Goal: Find contact information: Find contact information

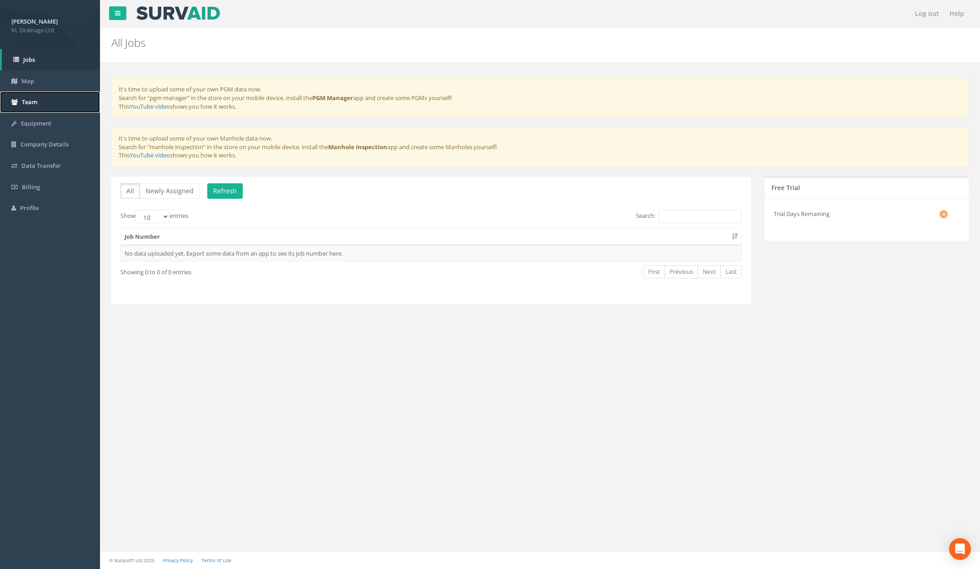
click at [37, 96] on link "Team" at bounding box center [50, 101] width 100 height 21
click at [933, 12] on link "Log out" at bounding box center [927, 13] width 33 height 27
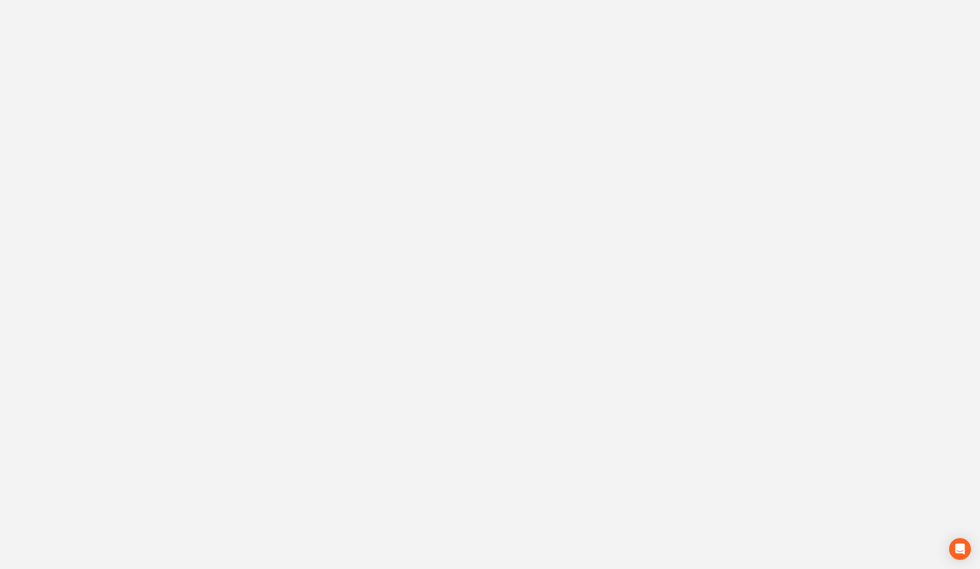
click at [473, 81] on input "email" at bounding box center [490, 79] width 136 height 15
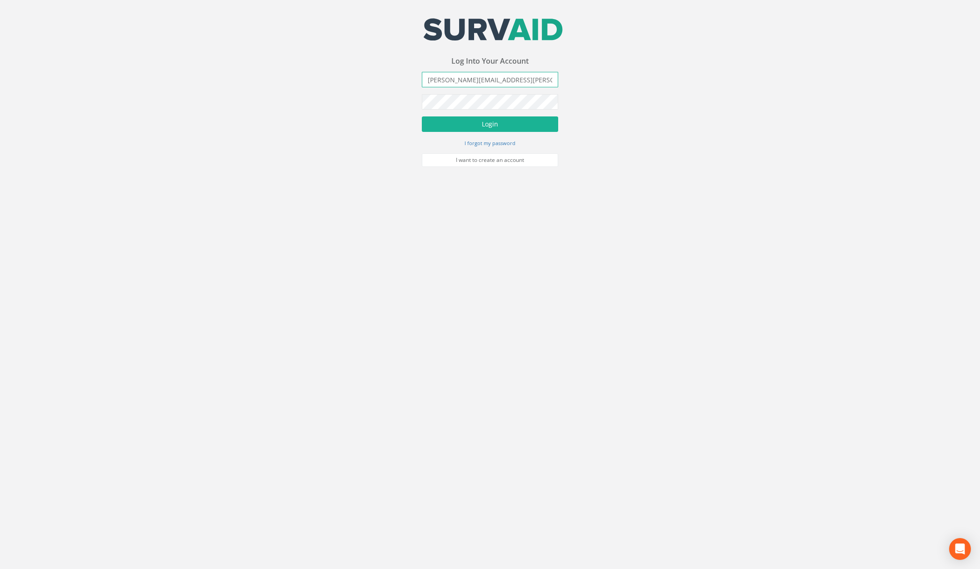
type input "[PERSON_NAME][EMAIL_ADDRESS][PERSON_NAME][DOMAIN_NAME]"
click at [422, 116] on button "Login" at bounding box center [490, 123] width 136 height 15
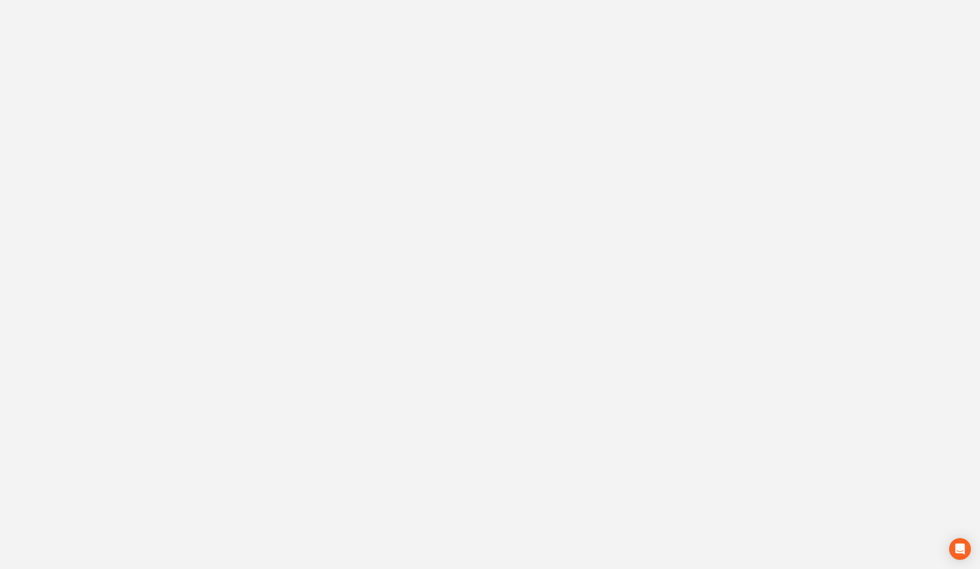
scroll to position [4496, 0]
click at [476, 441] on link "KL Drainage Ltd" at bounding box center [489, 445] width 43 height 8
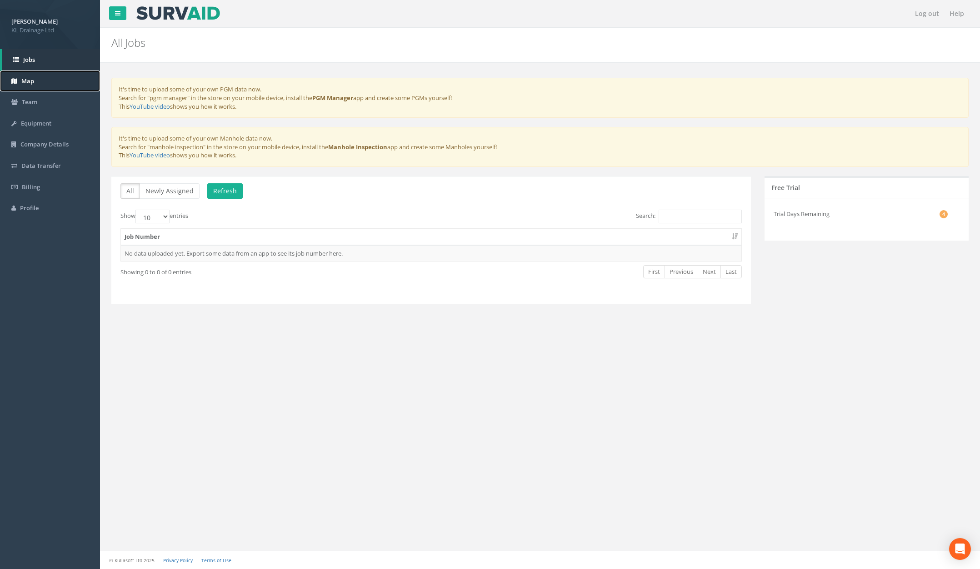
click at [40, 84] on link "Map" at bounding box center [50, 80] width 100 height 21
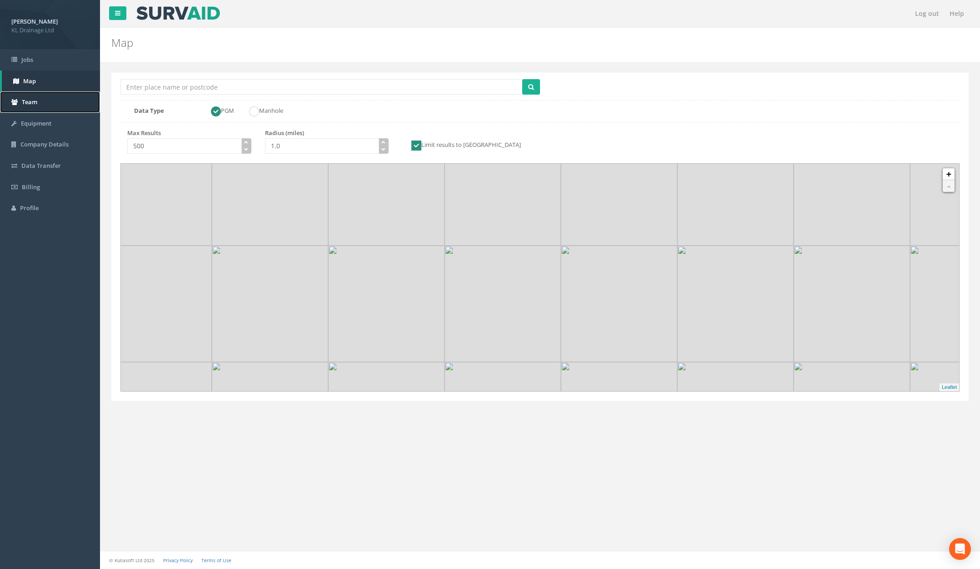
click at [35, 97] on link "Team" at bounding box center [50, 101] width 100 height 21
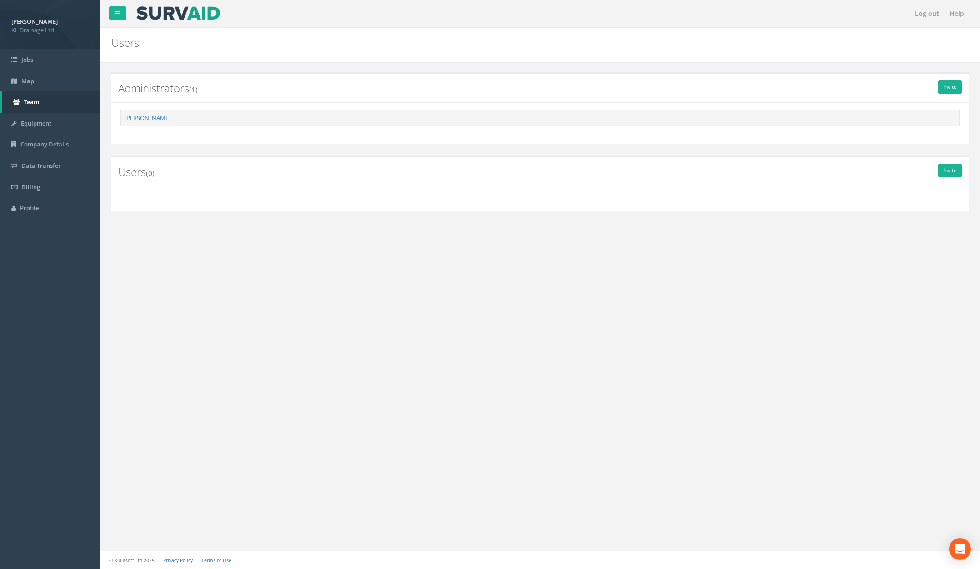
click at [145, 122] on td "[PERSON_NAME]" at bounding box center [540, 118] width 839 height 16
click at [148, 116] on link "[PERSON_NAME]" at bounding box center [148, 118] width 46 height 8
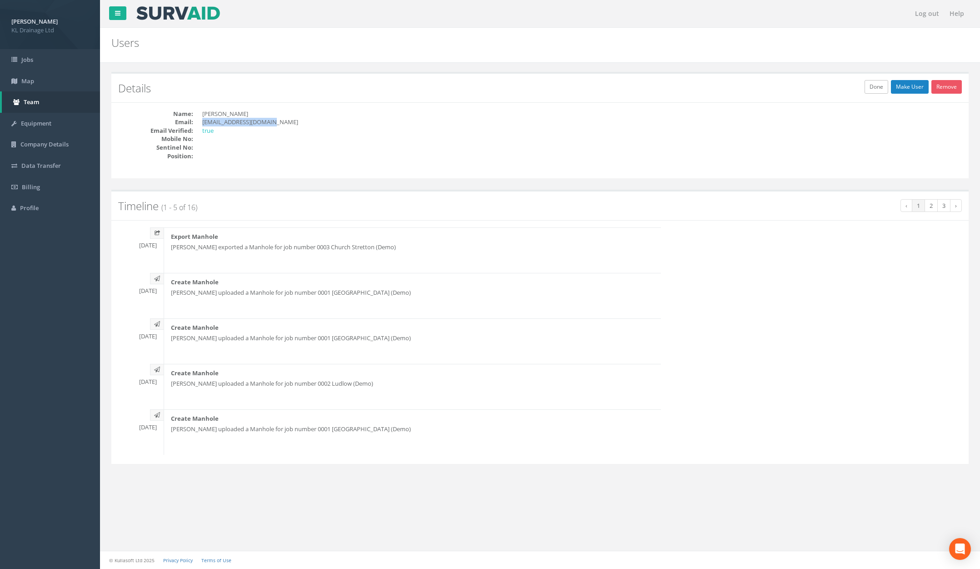
drag, startPoint x: 203, startPoint y: 122, endPoint x: 275, endPoint y: 125, distance: 72.8
click at [275, 125] on dd "[EMAIL_ADDRESS][DOMAIN_NAME]" at bounding box center [367, 122] width 331 height 9
copy dd "[EMAIL_ADDRESS][DOMAIN_NAME]"
click at [32, 64] on link "Jobs" at bounding box center [50, 59] width 100 height 21
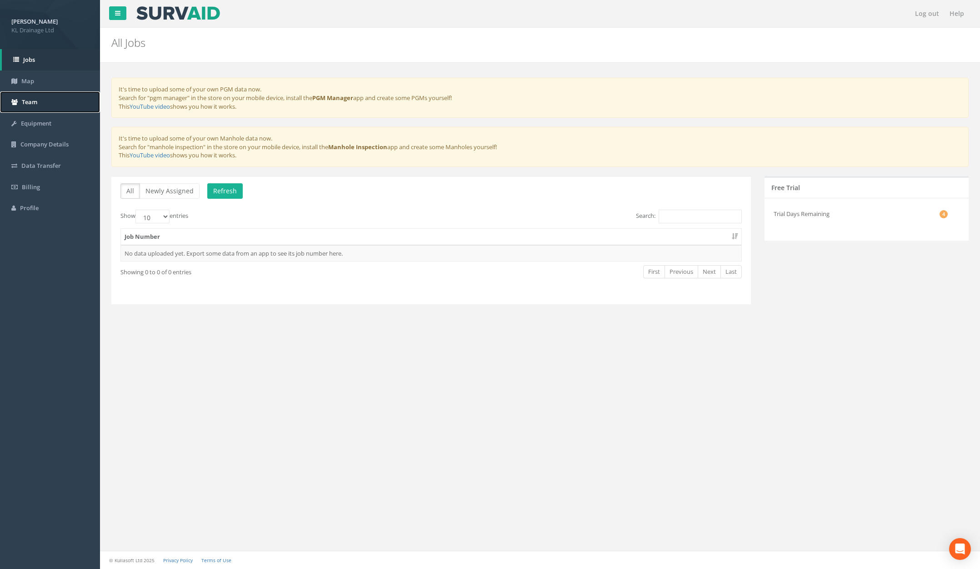
click at [32, 101] on span "Team" at bounding box center [29, 102] width 15 height 8
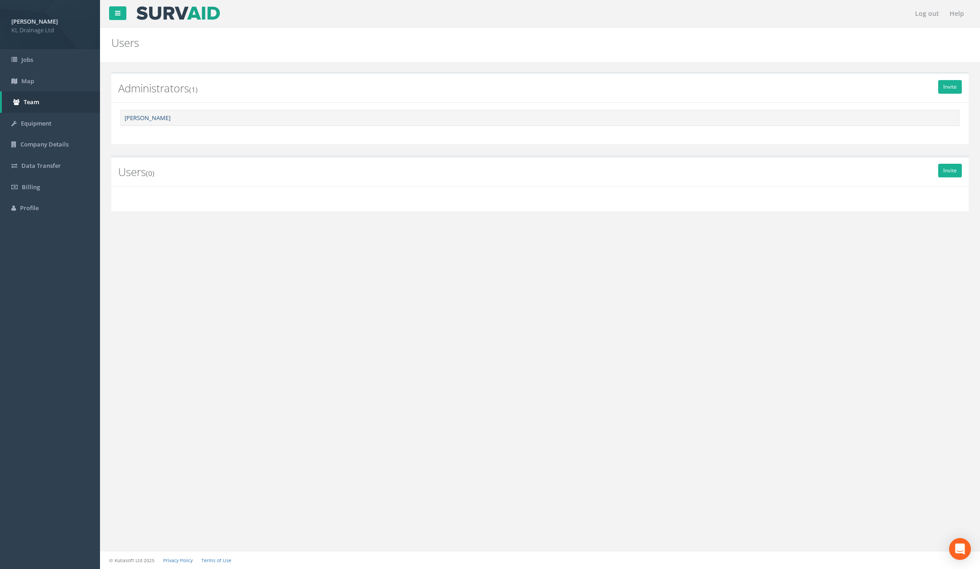
click at [142, 114] on link "[PERSON_NAME]" at bounding box center [148, 118] width 46 height 8
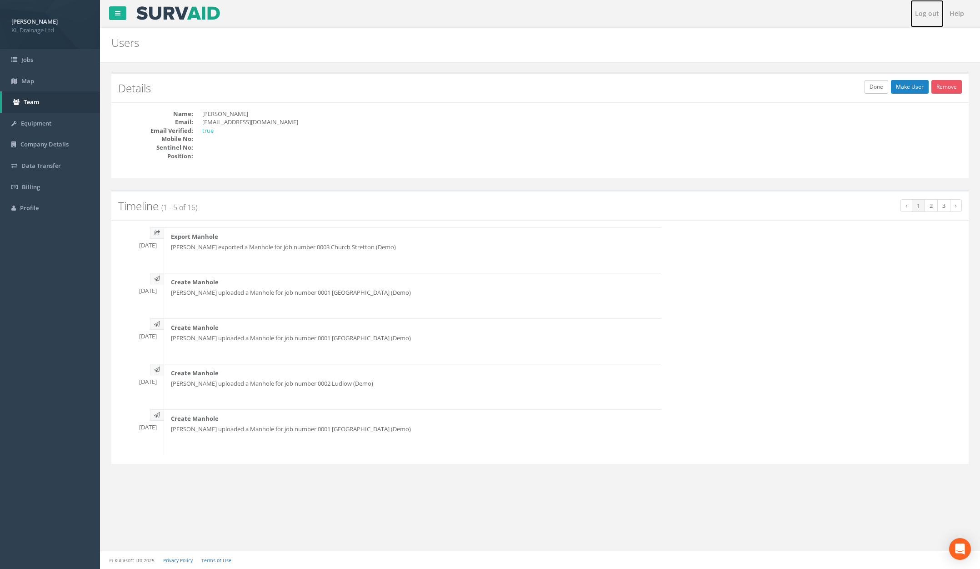
click at [923, 15] on link "Log out" at bounding box center [927, 13] width 33 height 27
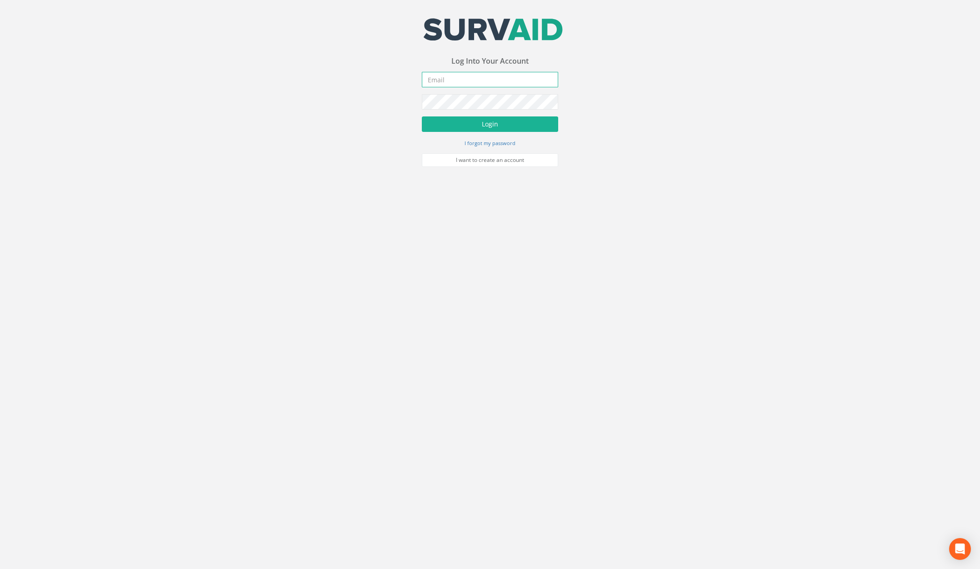
click at [472, 80] on input "email" at bounding box center [490, 79] width 136 height 15
type input "[PERSON_NAME][EMAIL_ADDRESS][PERSON_NAME][DOMAIN_NAME]"
click at [422, 116] on button "Login" at bounding box center [490, 123] width 136 height 15
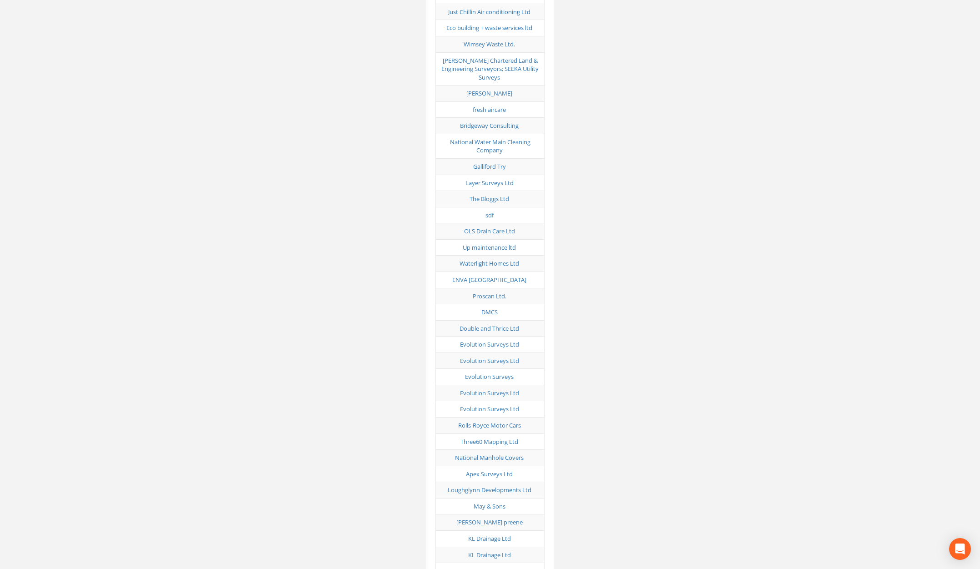
scroll to position [4496, 0]
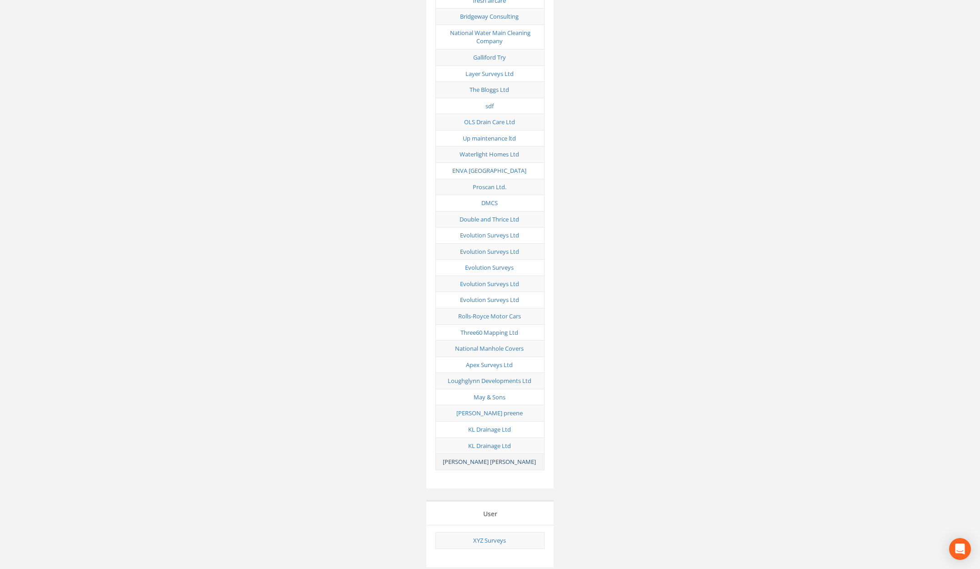
click at [502, 457] on link "[PERSON_NAME] [PERSON_NAME]" at bounding box center [489, 461] width 93 height 8
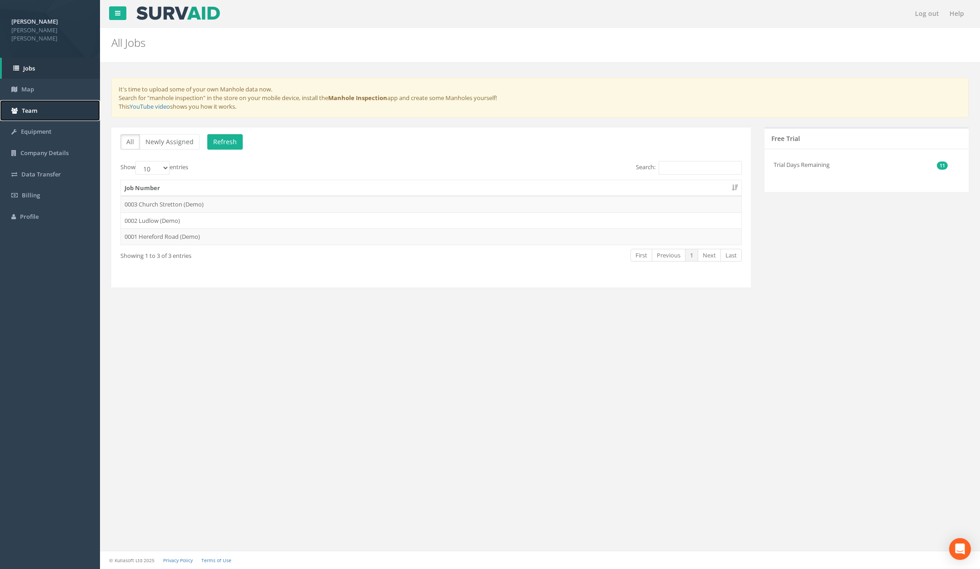
click at [52, 105] on link "Team" at bounding box center [50, 110] width 100 height 21
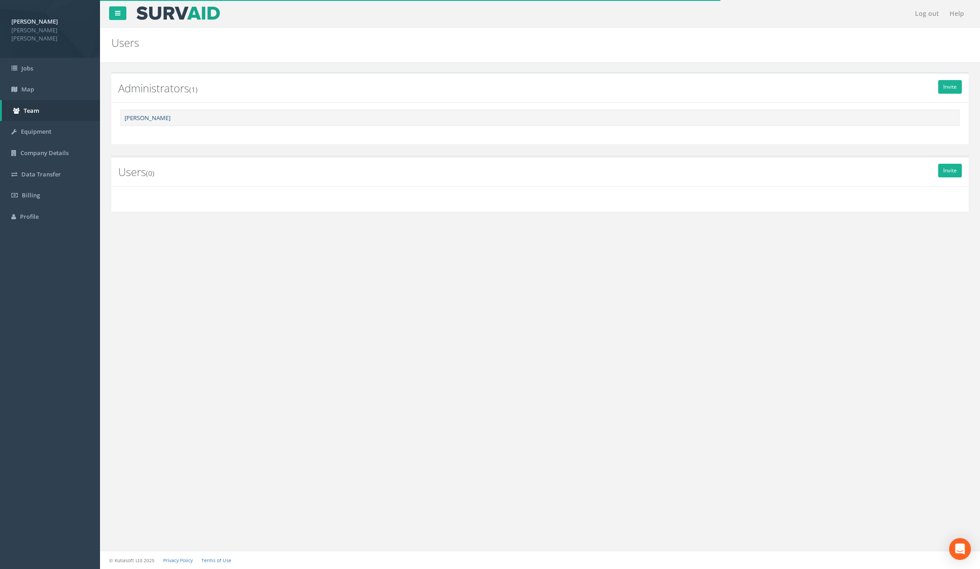
click at [142, 120] on link "[PERSON_NAME]" at bounding box center [148, 118] width 46 height 8
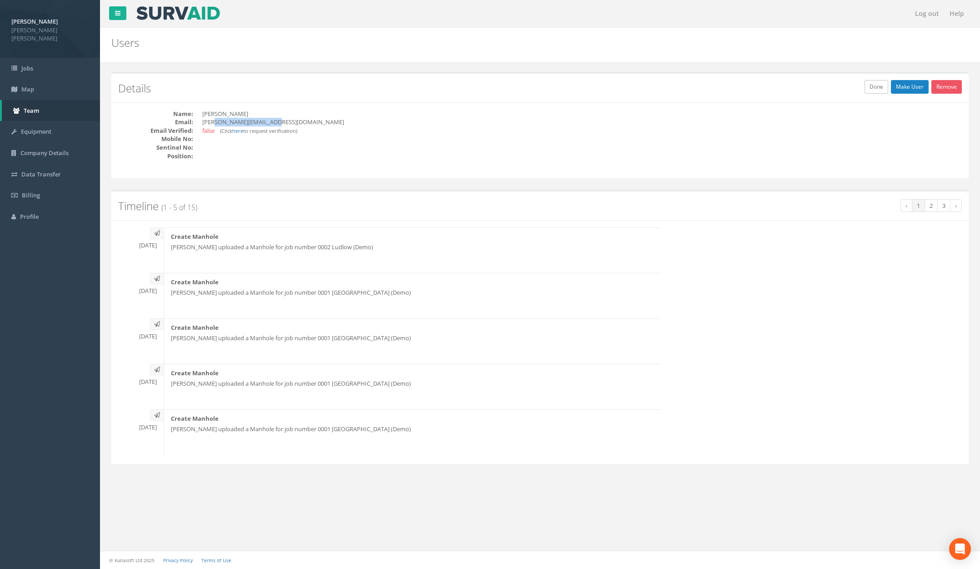
drag, startPoint x: 219, startPoint y: 122, endPoint x: 293, endPoint y: 131, distance: 74.2
click at [282, 122] on dd "[PERSON_NAME][EMAIL_ADDRESS][DOMAIN_NAME]" at bounding box center [367, 122] width 331 height 9
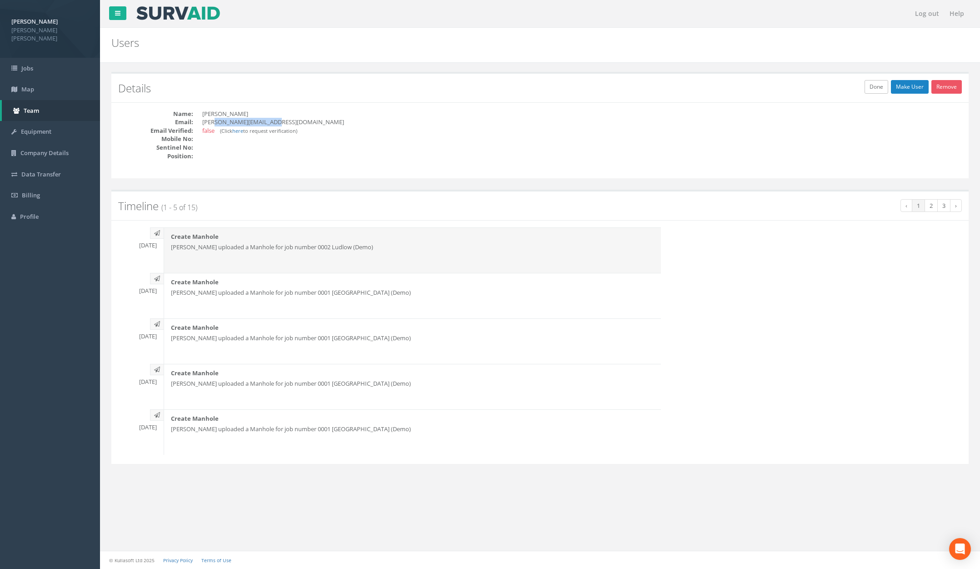
copy dd "[DOMAIN_NAME]"
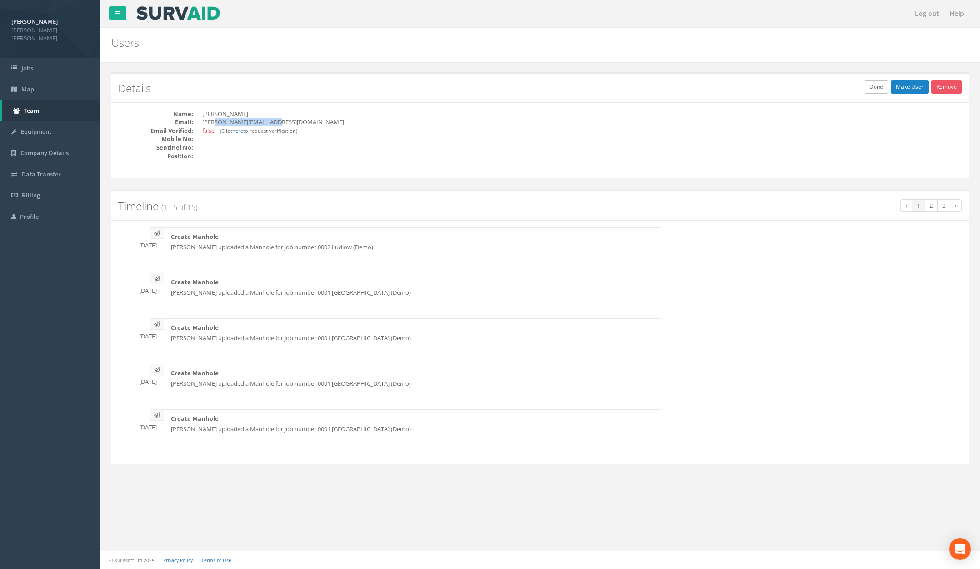
click at [269, 123] on dd "[PERSON_NAME][EMAIL_ADDRESS][DOMAIN_NAME]" at bounding box center [367, 122] width 331 height 9
drag, startPoint x: 279, startPoint y: 122, endPoint x: 210, endPoint y: 125, distance: 69.2
click at [204, 125] on dd "[PERSON_NAME][EMAIL_ADDRESS][DOMAIN_NAME]" at bounding box center [367, 122] width 331 height 9
copy dd "[PERSON_NAME][EMAIL_ADDRESS][DOMAIN_NAME]"
click at [45, 63] on link "Jobs" at bounding box center [50, 68] width 100 height 21
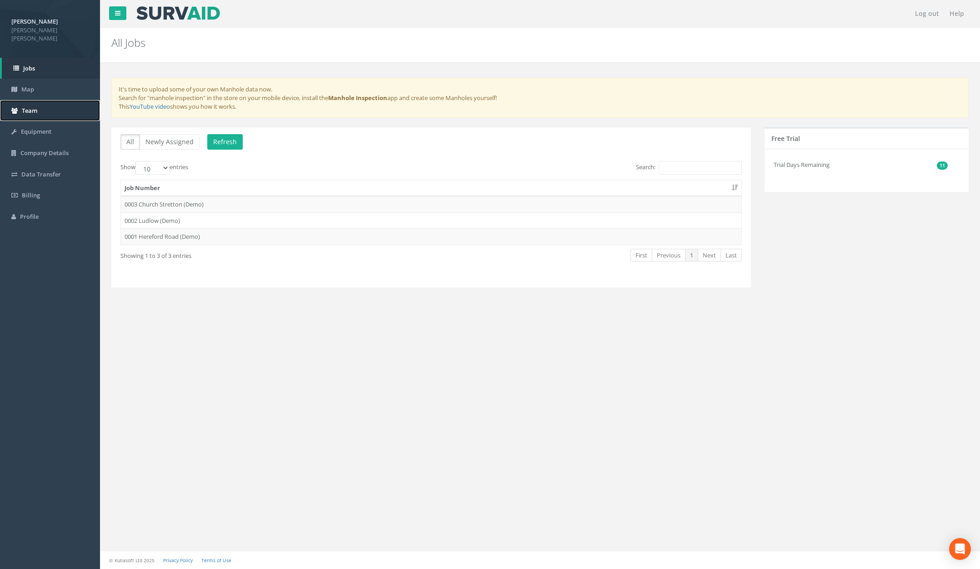
click at [38, 100] on link "Team" at bounding box center [50, 110] width 100 height 21
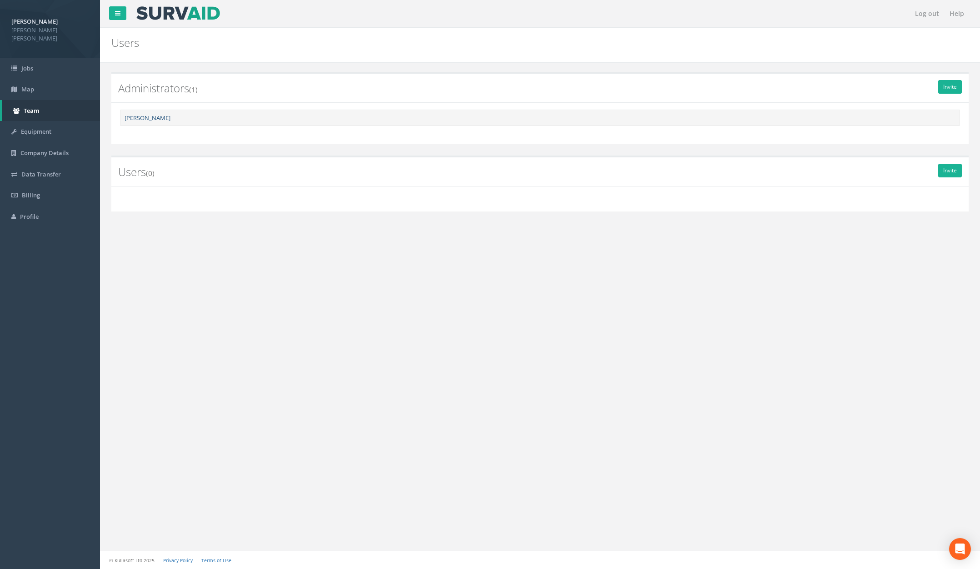
click at [150, 118] on link "[PERSON_NAME]" at bounding box center [148, 118] width 46 height 8
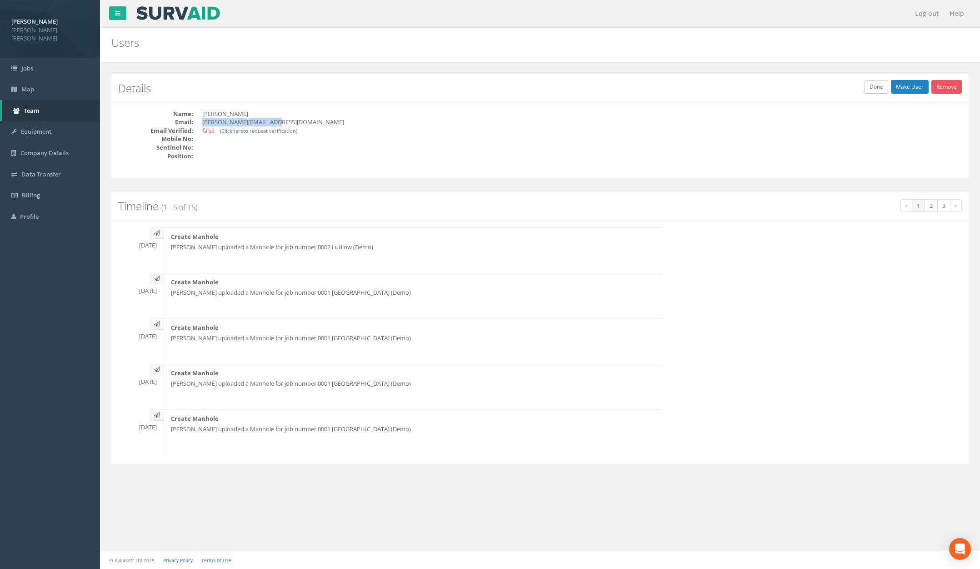
drag, startPoint x: 276, startPoint y: 122, endPoint x: 206, endPoint y: 128, distance: 70.7
click at [204, 123] on dd "[PERSON_NAME][EMAIL_ADDRESS][DOMAIN_NAME]" at bounding box center [367, 122] width 331 height 9
copy dd "[PERSON_NAME][EMAIL_ADDRESS][DOMAIN_NAME]"
click at [927, 15] on link "Log out" at bounding box center [927, 13] width 33 height 27
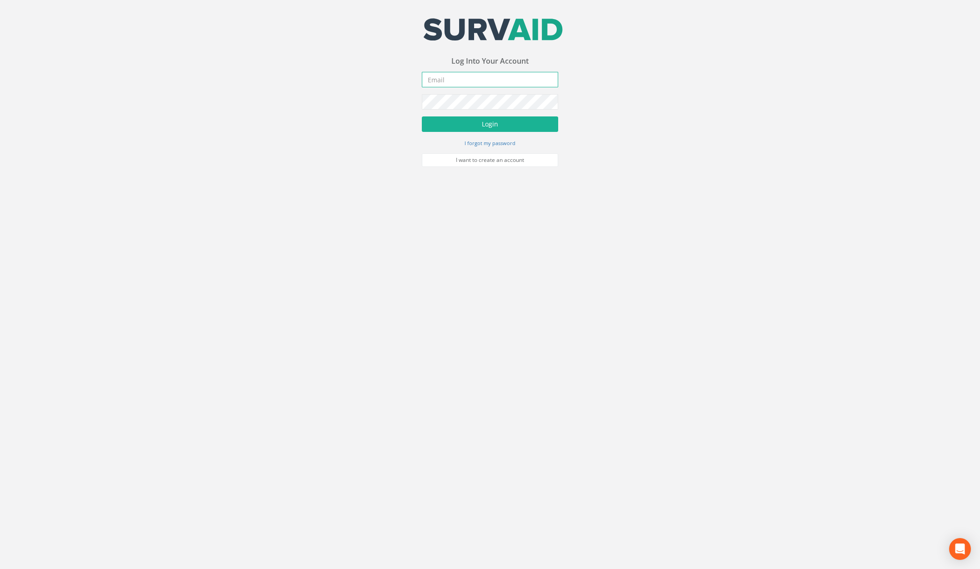
click at [460, 75] on input "email" at bounding box center [490, 79] width 136 height 15
type input "[PERSON_NAME][EMAIL_ADDRESS][PERSON_NAME][DOMAIN_NAME]"
click at [422, 116] on button "Login" at bounding box center [490, 123] width 136 height 15
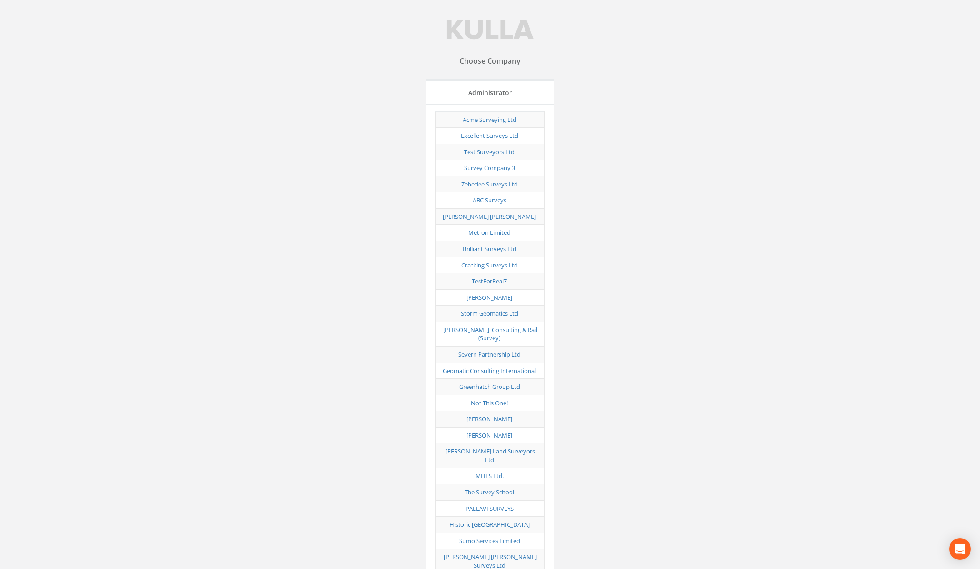
scroll to position [3912, 0]
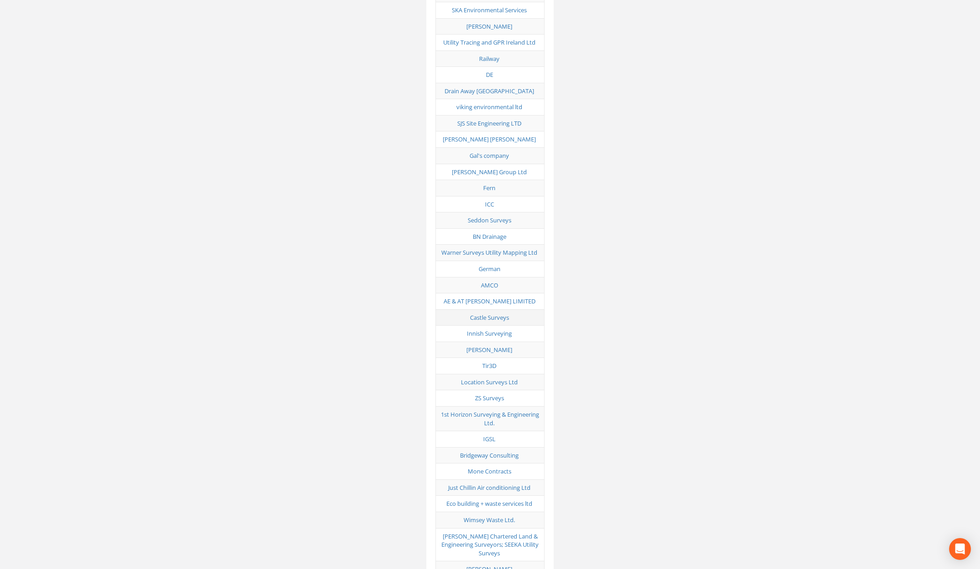
click at [505, 313] on link "Castle Surveys" at bounding box center [489, 317] width 39 height 8
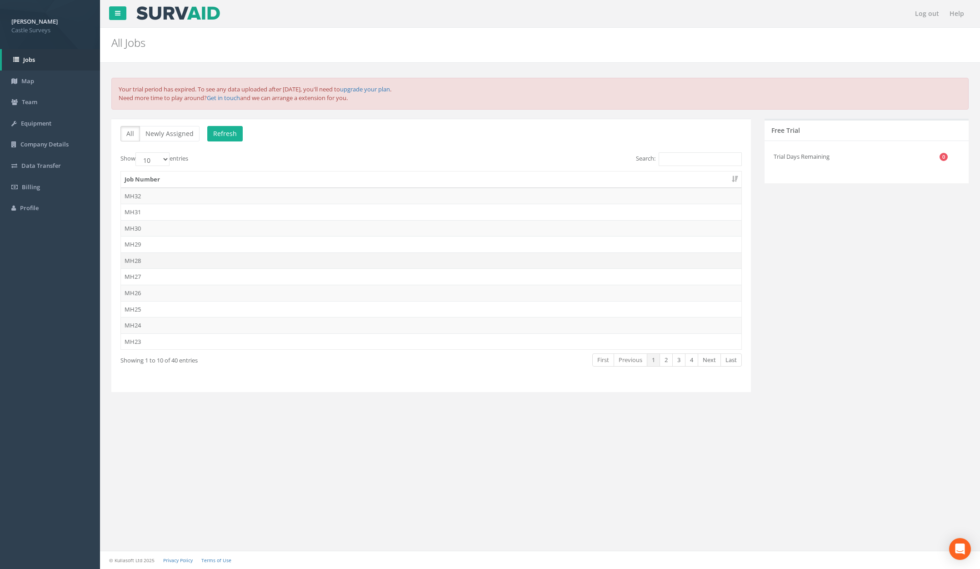
click at [317, 253] on td "MH28" at bounding box center [431, 260] width 621 height 16
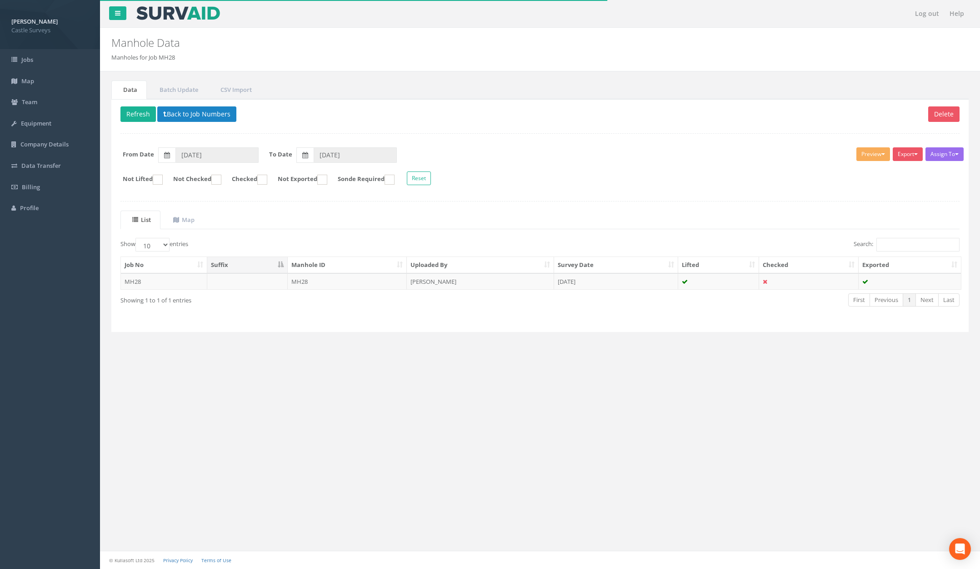
click at [336, 279] on td "MH28" at bounding box center [348, 281] width 120 height 16
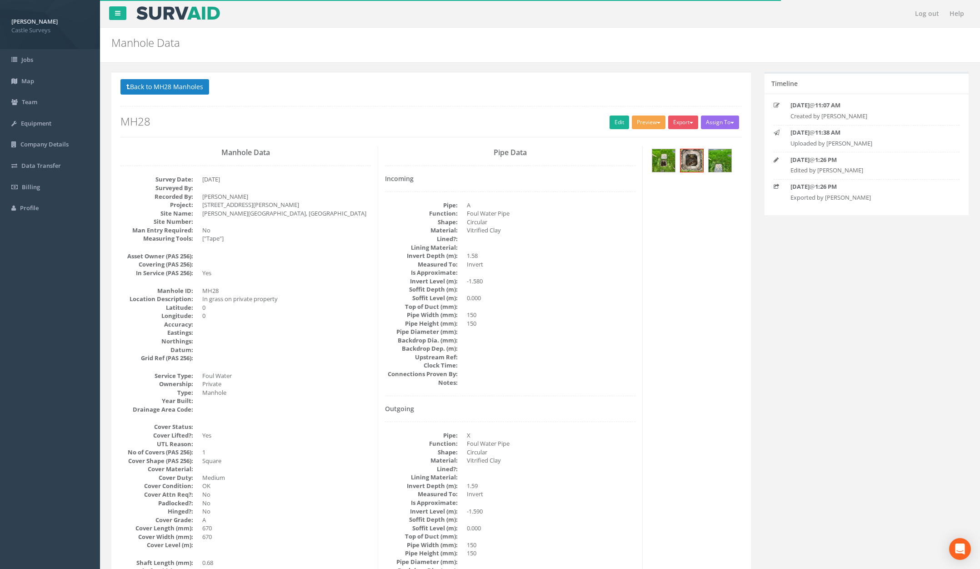
click at [647, 121] on button "Preview" at bounding box center [649, 122] width 34 height 14
click at [541, 92] on p "Back to MH28 Manholes Back to Map" at bounding box center [430, 88] width 621 height 18
click at [171, 89] on button "Back to MH28 Manholes" at bounding box center [164, 86] width 89 height 15
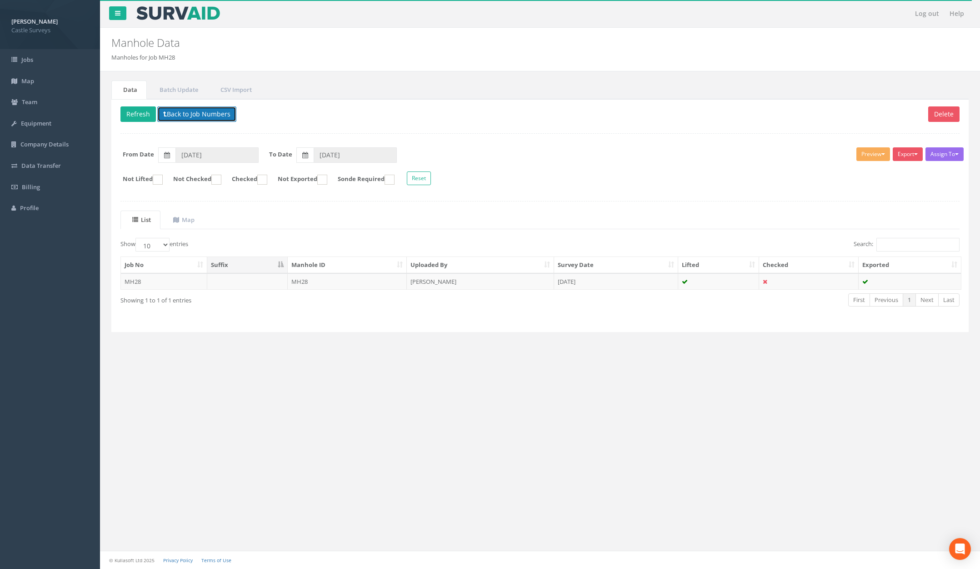
click at [206, 116] on button "Back to Job Numbers" at bounding box center [196, 113] width 79 height 15
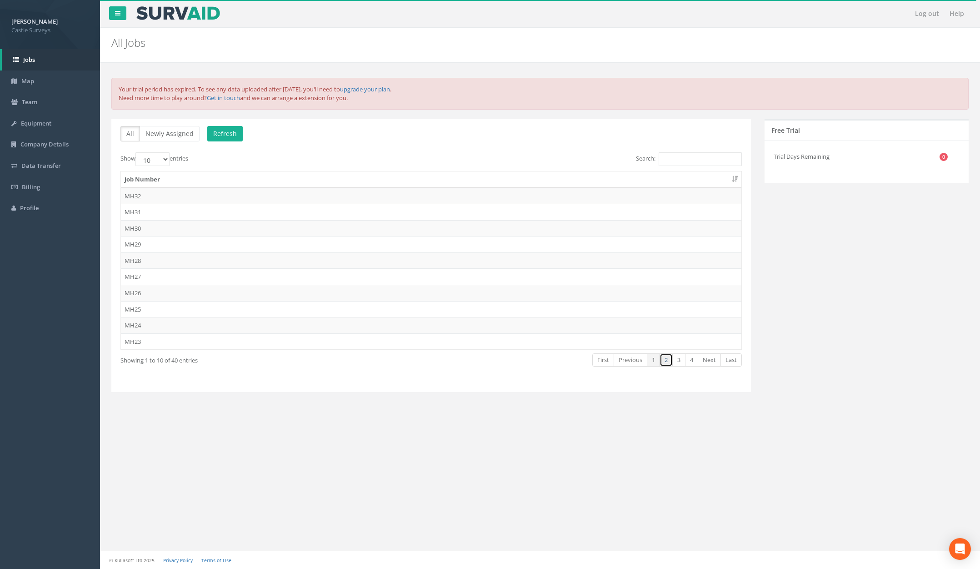
click at [664, 361] on link "2" at bounding box center [666, 359] width 13 height 13
click at [656, 361] on link "1" at bounding box center [653, 359] width 13 height 13
click at [195, 278] on td "MH27" at bounding box center [431, 276] width 621 height 16
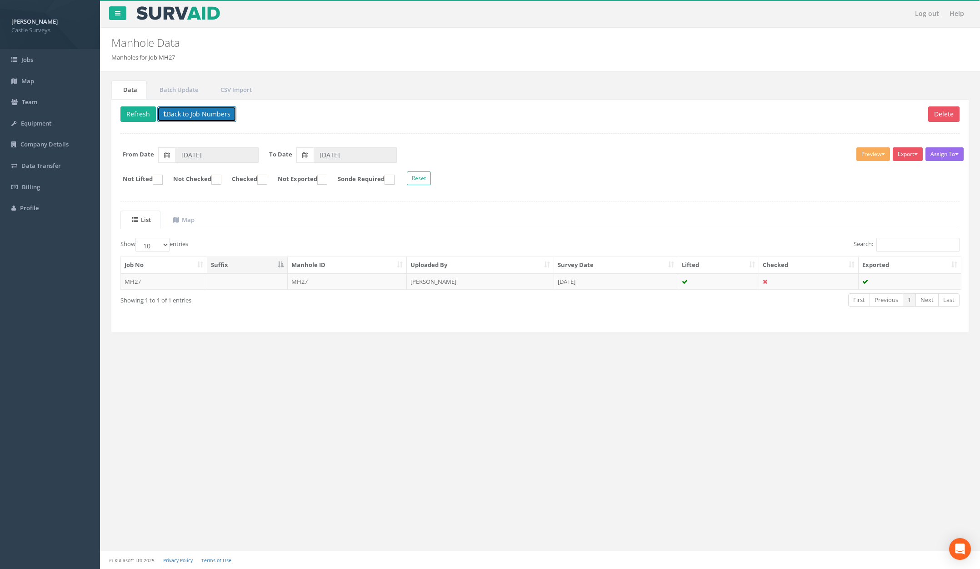
click at [198, 111] on button "Back to Job Numbers" at bounding box center [196, 113] width 79 height 15
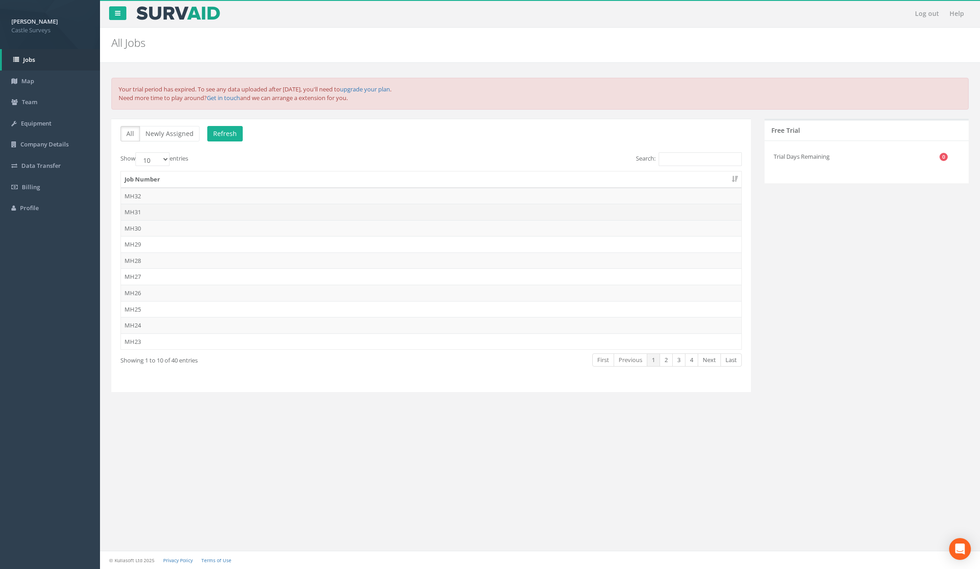
click at [240, 213] on td "MH31" at bounding box center [431, 212] width 621 height 16
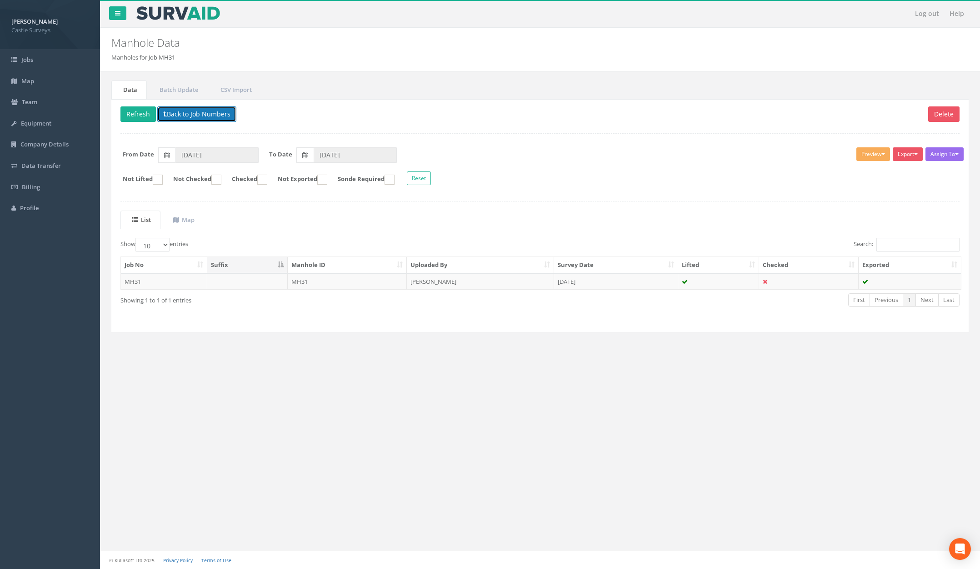
click at [172, 116] on button "Back to Job Numbers" at bounding box center [196, 113] width 79 height 15
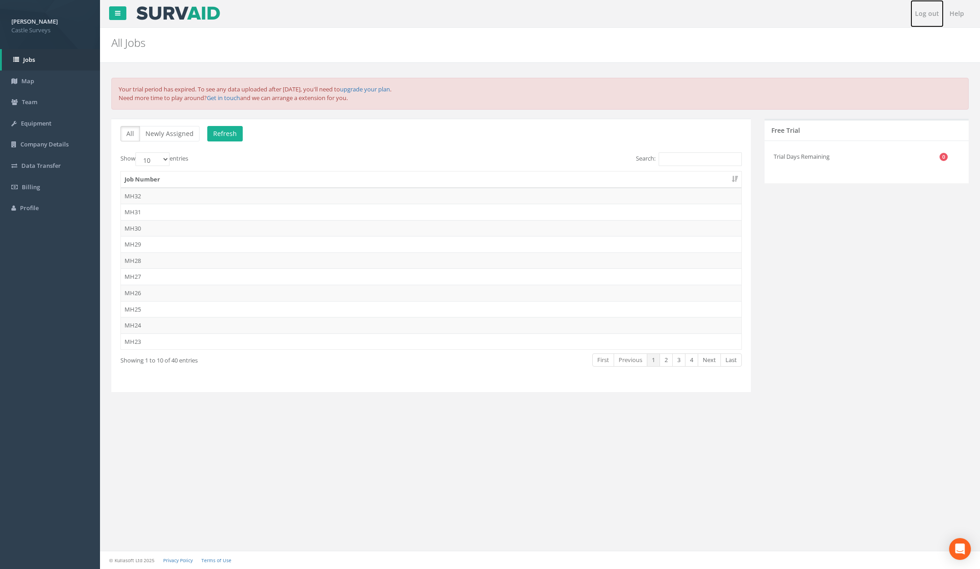
click at [932, 12] on link "Log out" at bounding box center [927, 13] width 33 height 27
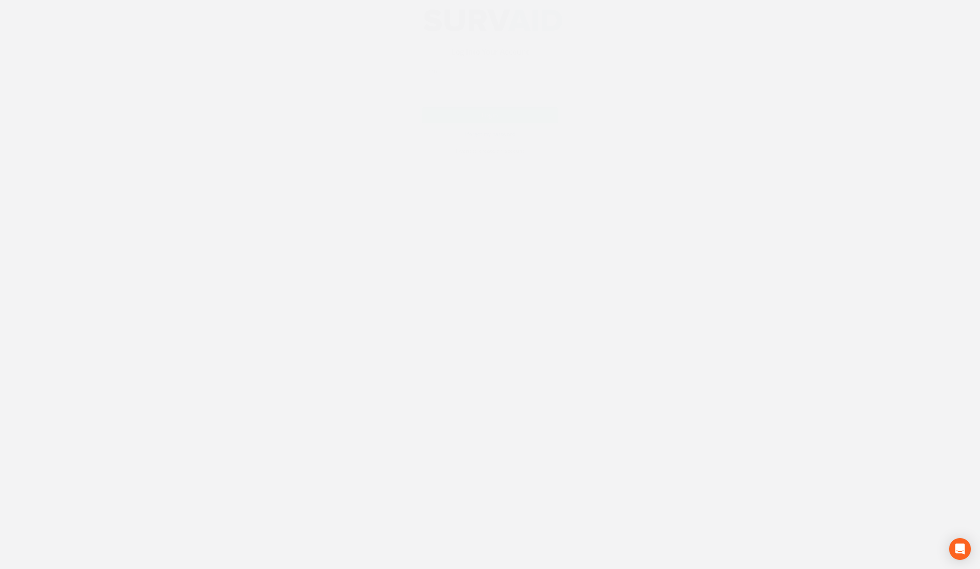
click at [514, 82] on input "email" at bounding box center [490, 79] width 136 height 15
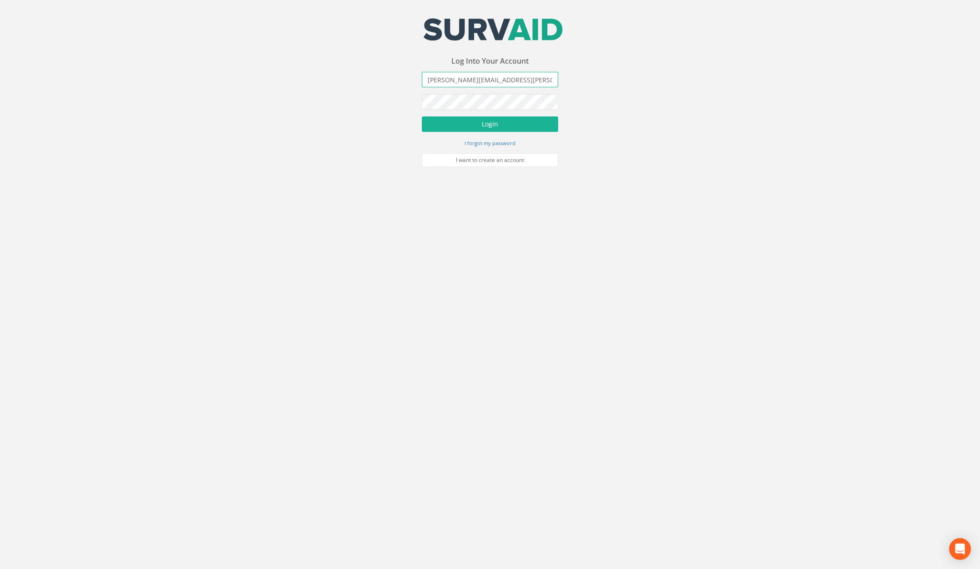
type input "[PERSON_NAME][EMAIL_ADDRESS][PERSON_NAME][DOMAIN_NAME]"
click at [422, 116] on button "Login" at bounding box center [490, 123] width 136 height 15
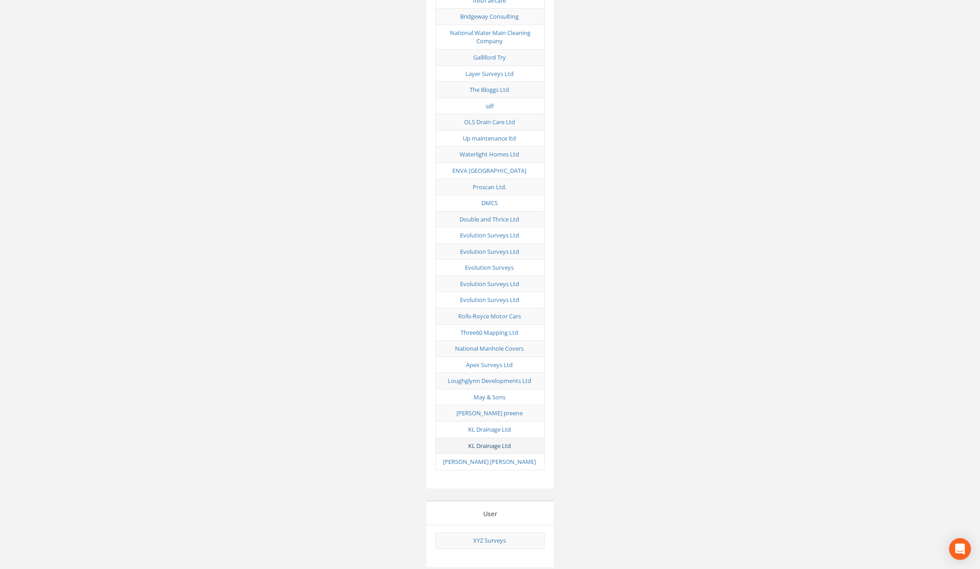
click at [497, 441] on link "KL Drainage Ltd" at bounding box center [489, 445] width 43 height 8
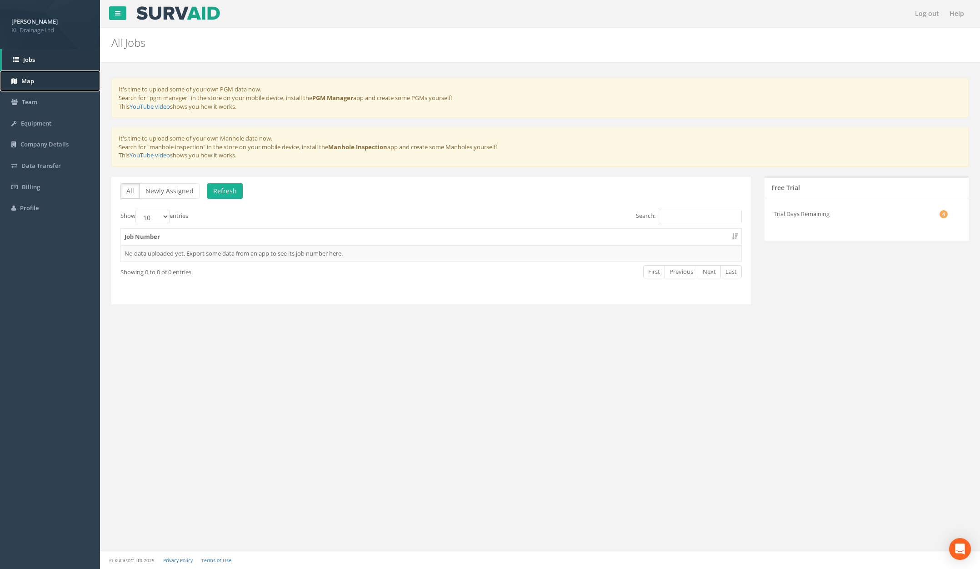
click at [56, 82] on link "Map" at bounding box center [50, 80] width 100 height 21
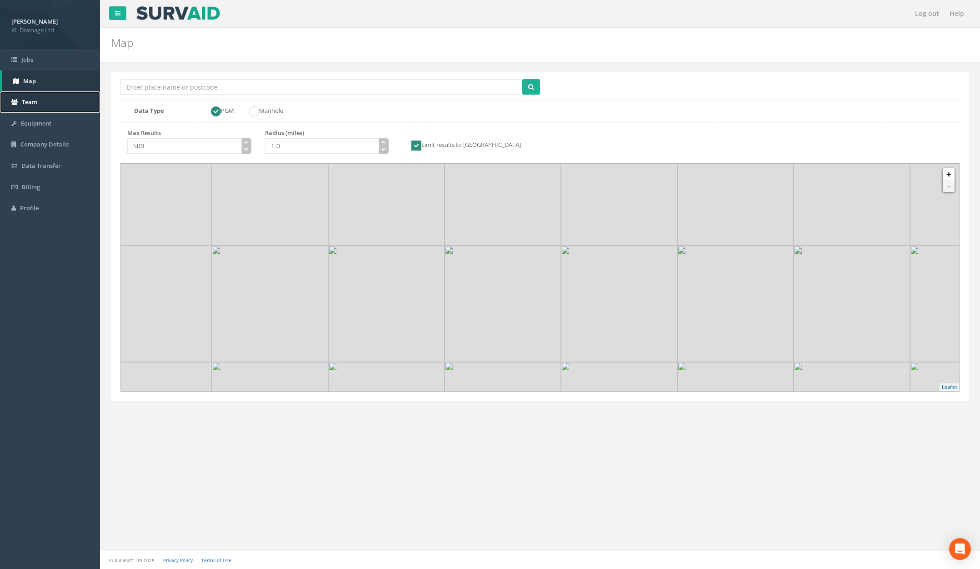
click at [45, 107] on link "Team" at bounding box center [50, 101] width 100 height 21
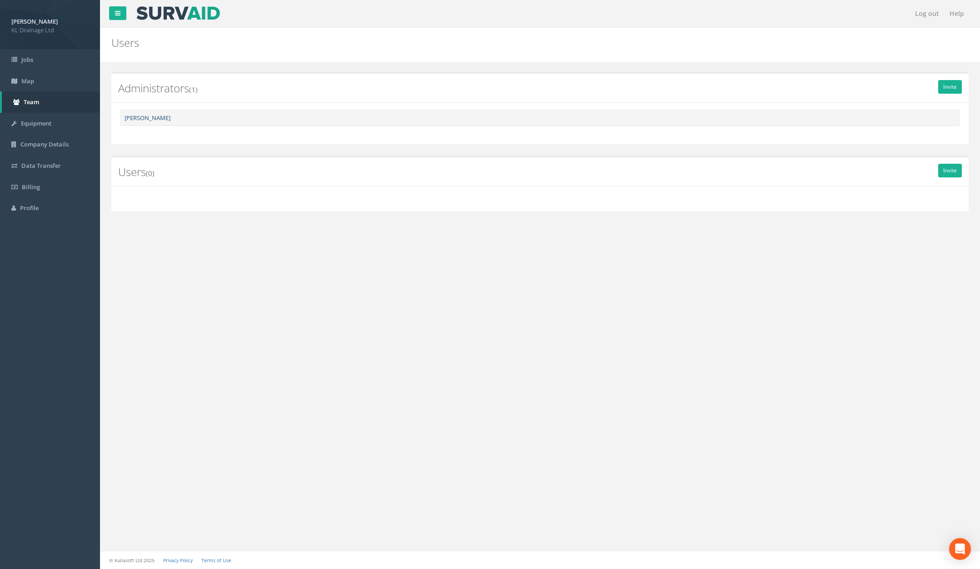
click at [148, 118] on link "[PERSON_NAME]" at bounding box center [148, 118] width 46 height 8
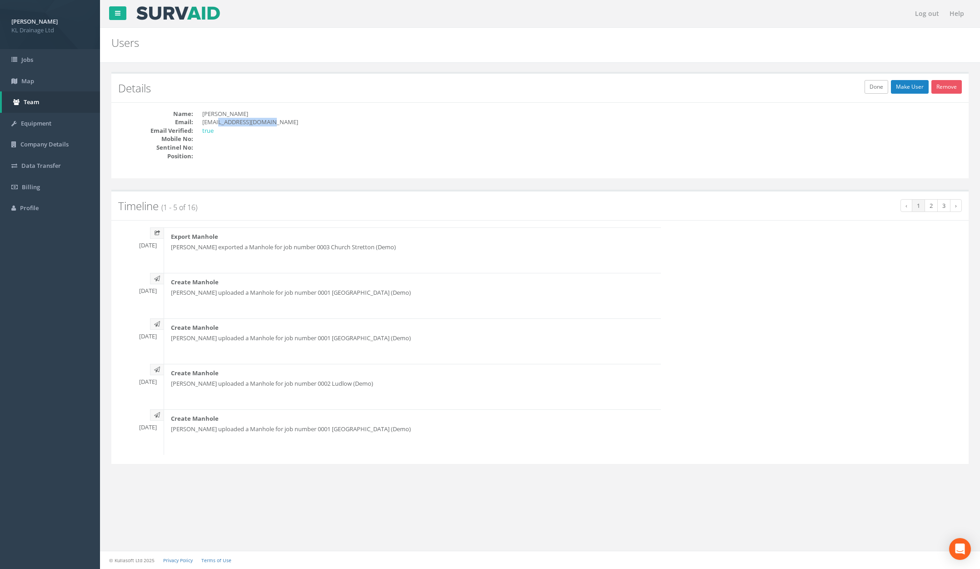
drag, startPoint x: 219, startPoint y: 122, endPoint x: 270, endPoint y: 122, distance: 50.9
click at [270, 122] on dd "[EMAIL_ADDRESS][DOMAIN_NAME]" at bounding box center [367, 122] width 331 height 9
copy dd "[DOMAIN_NAME]"
